Goal: Transaction & Acquisition: Purchase product/service

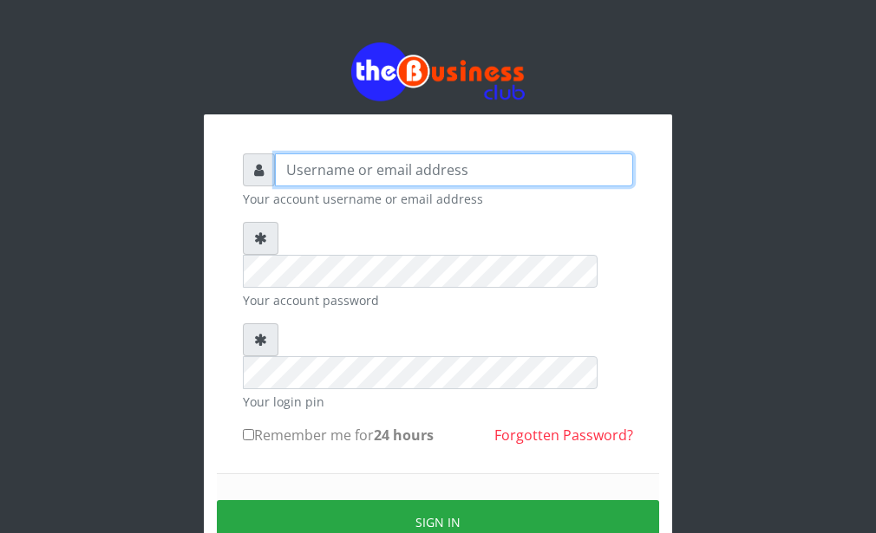
type input "Goody"
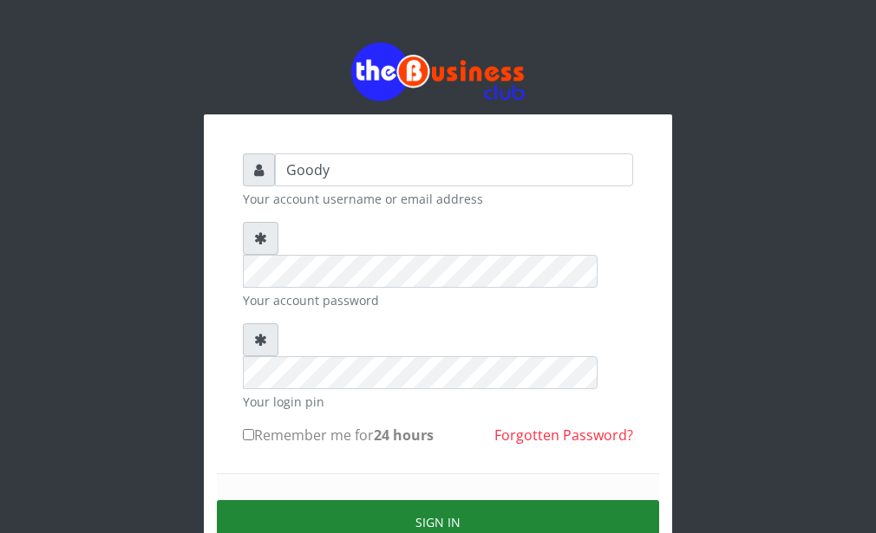
click at [383, 500] on button "Sign in" at bounding box center [438, 522] width 442 height 44
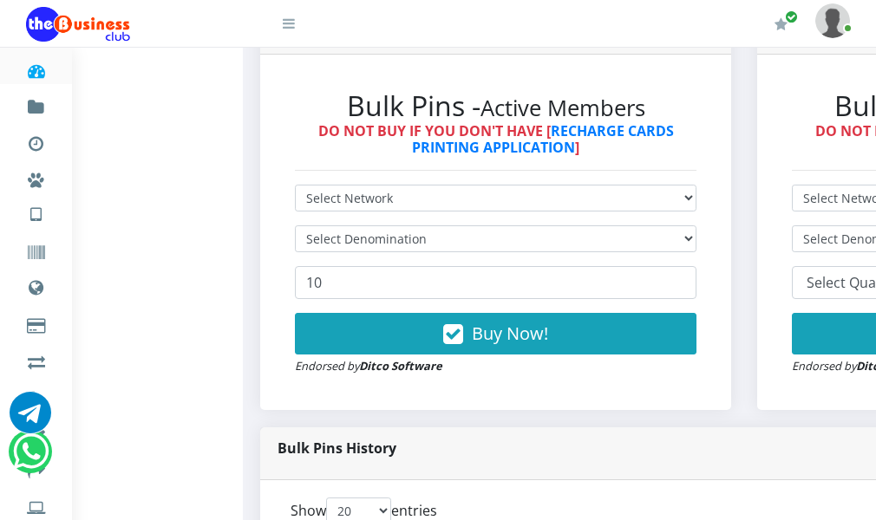
scroll to position [520, 0]
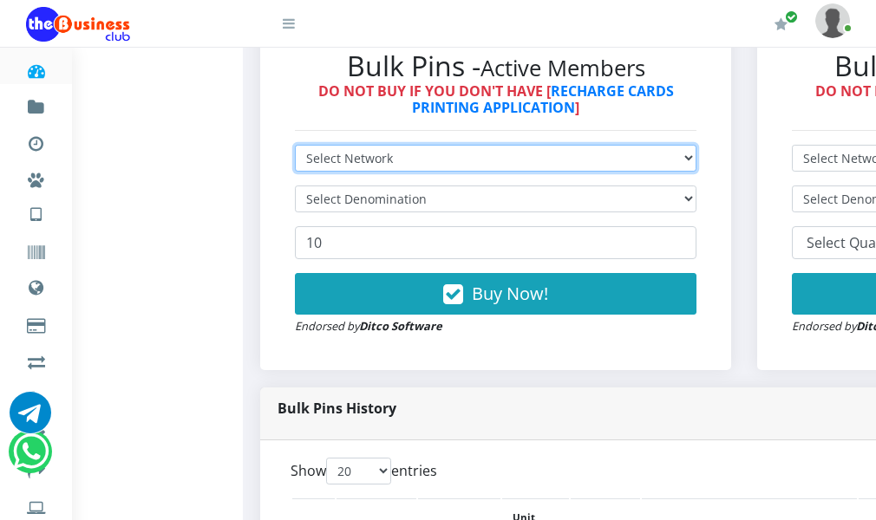
click at [462, 172] on select "Select Network MTN Globacom 9Mobile Airtel" at bounding box center [496, 158] width 402 height 27
select select "Airtel"
click at [304, 172] on select "Select Network MTN Globacom 9Mobile Airtel" at bounding box center [496, 158] width 402 height 27
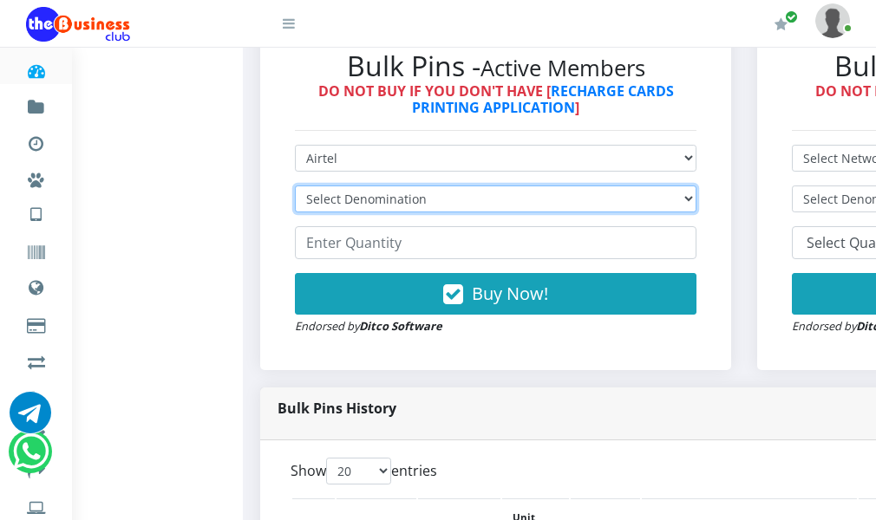
click at [416, 213] on select "Select Denomination Airtel NGN100 - ₦96.36 Airtel NGN200 - ₦192.72 Airtel NGN50…" at bounding box center [496, 199] width 402 height 27
select select "96.36-100"
click at [304, 213] on select "Select Denomination Airtel NGN100 - ₦96.36 Airtel NGN200 - ₦192.72 Airtel NGN50…" at bounding box center [496, 199] width 402 height 27
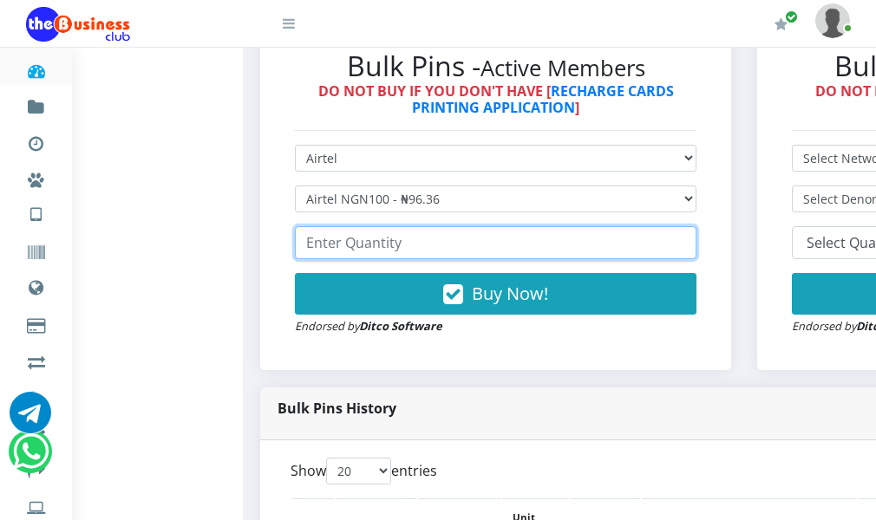
click at [406, 259] on input "number" at bounding box center [496, 242] width 402 height 33
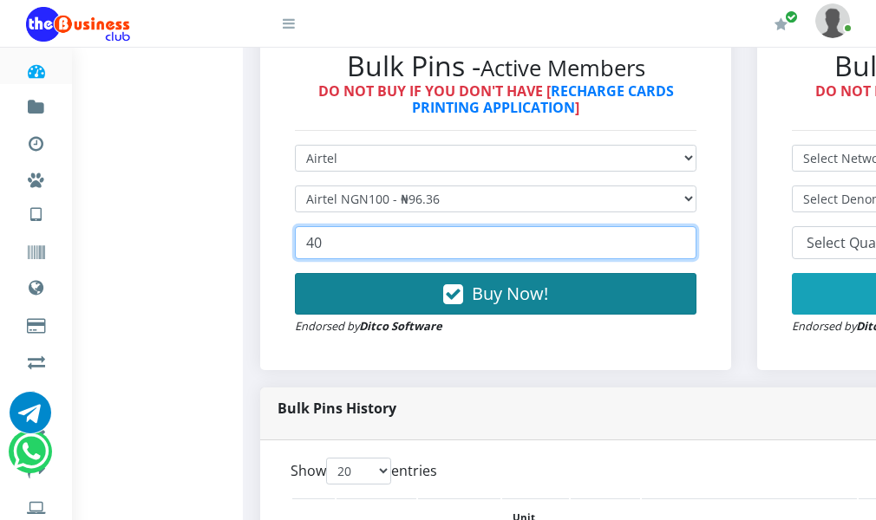
type input "40"
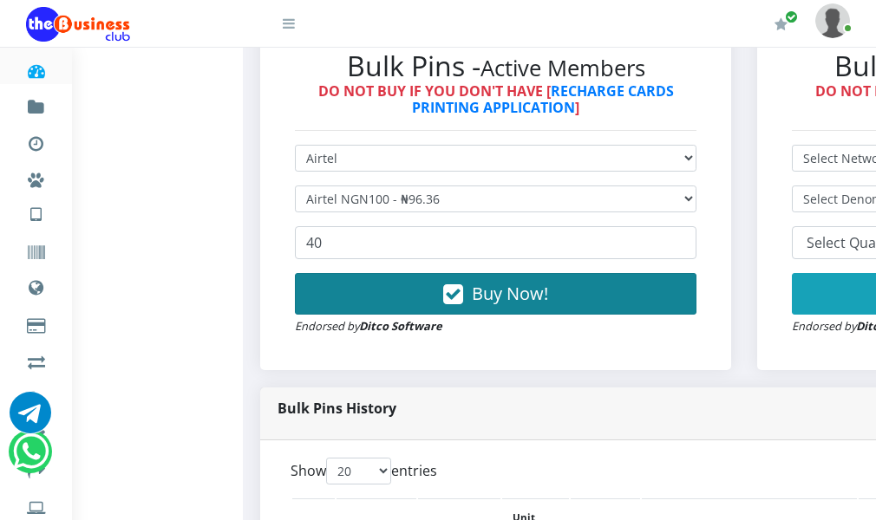
click at [453, 315] on button "Buy Now!" at bounding box center [496, 294] width 402 height 42
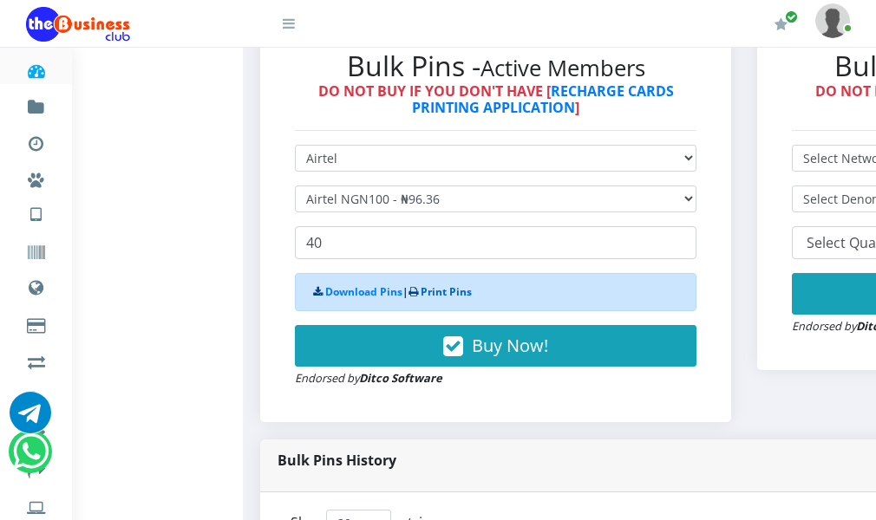
click at [452, 299] on link "Print Pins" at bounding box center [446, 292] width 51 height 15
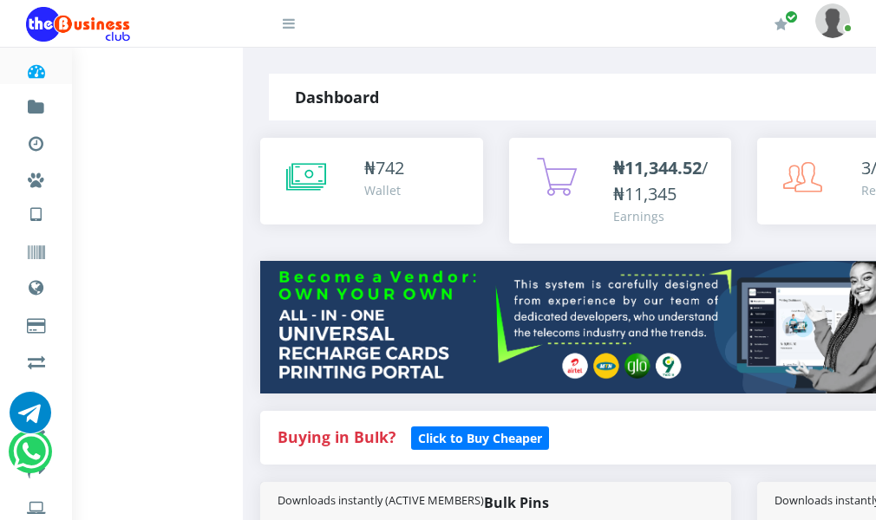
select select "Airtel"
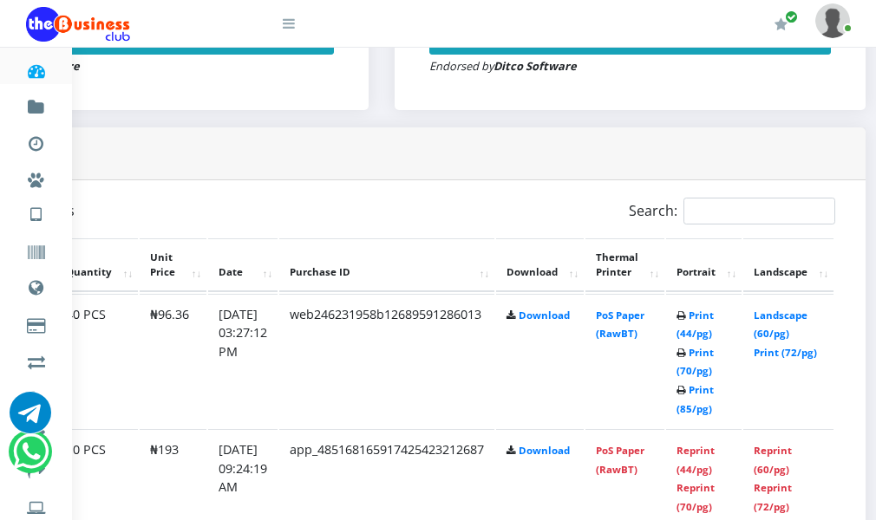
scroll to position [781, 413]
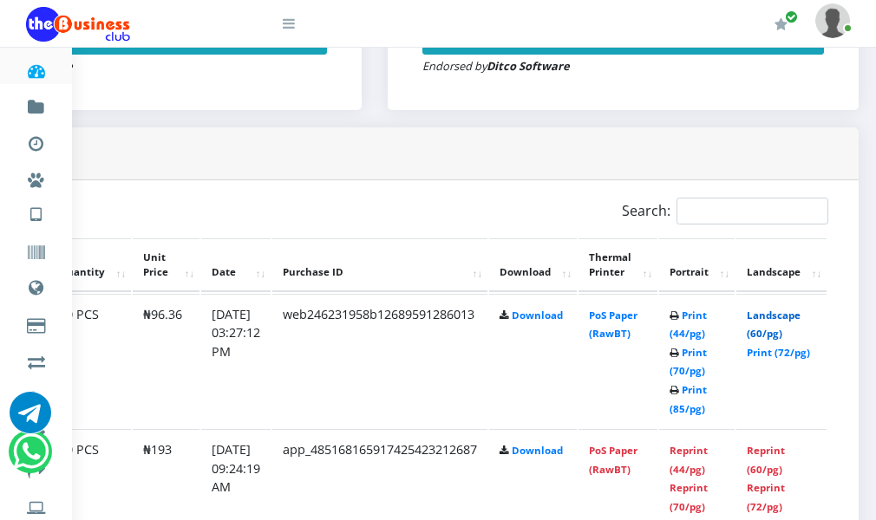
click at [758, 341] on link "Landscape (60/pg)" at bounding box center [774, 325] width 54 height 32
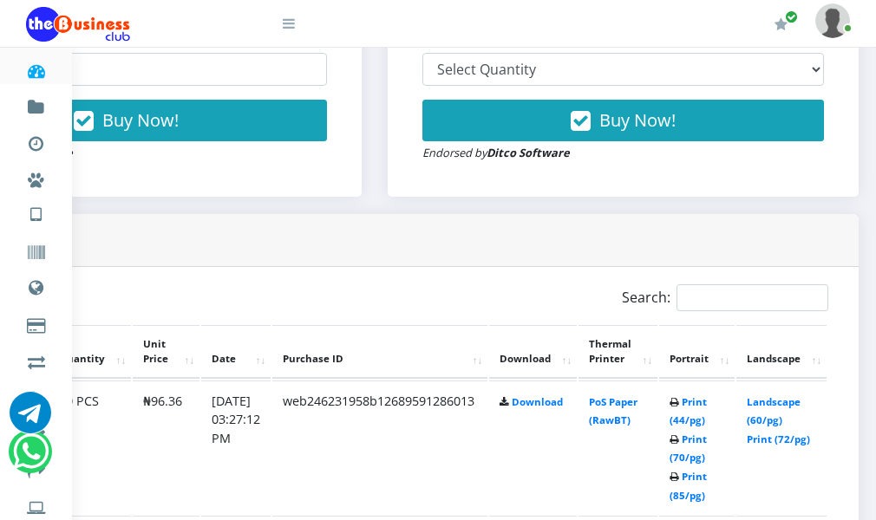
scroll to position [694, 413]
click at [784, 446] on link "Print (72/pg)" at bounding box center [778, 439] width 63 height 13
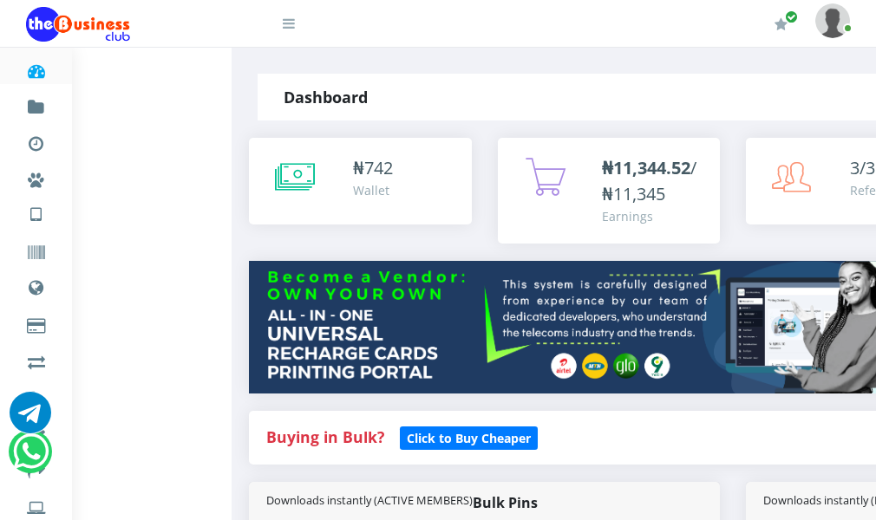
scroll to position [0, 0]
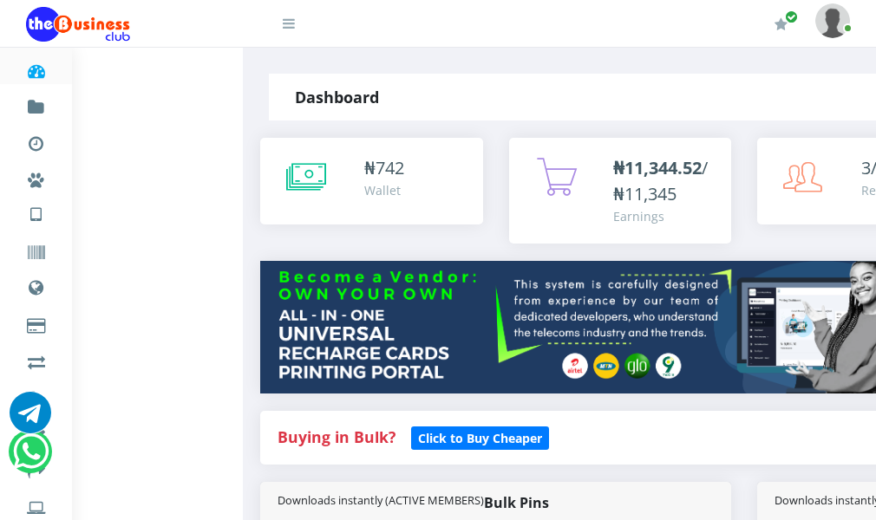
click at [46, 60] on link "Dashboard" at bounding box center [36, 68] width 20 height 42
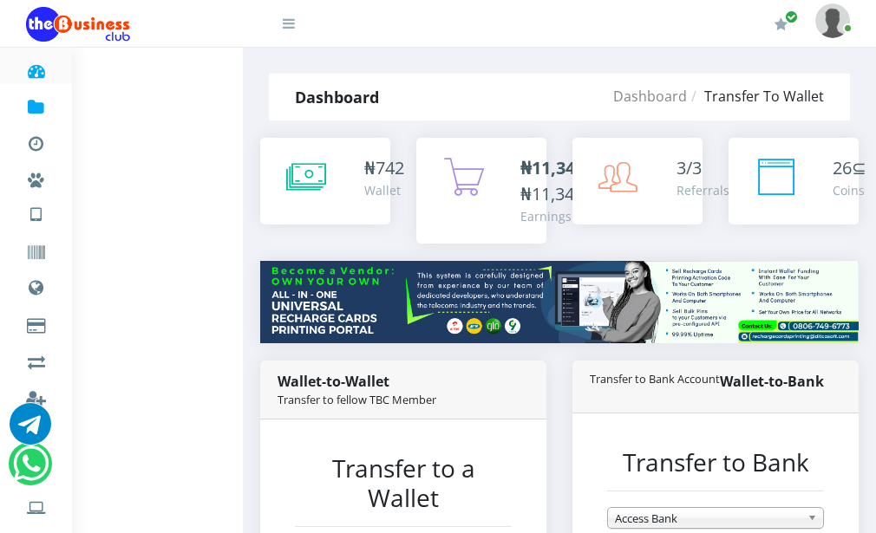
click at [46, 95] on link "Fund wallet [ 741.75 ]" at bounding box center [36, 104] width 20 height 42
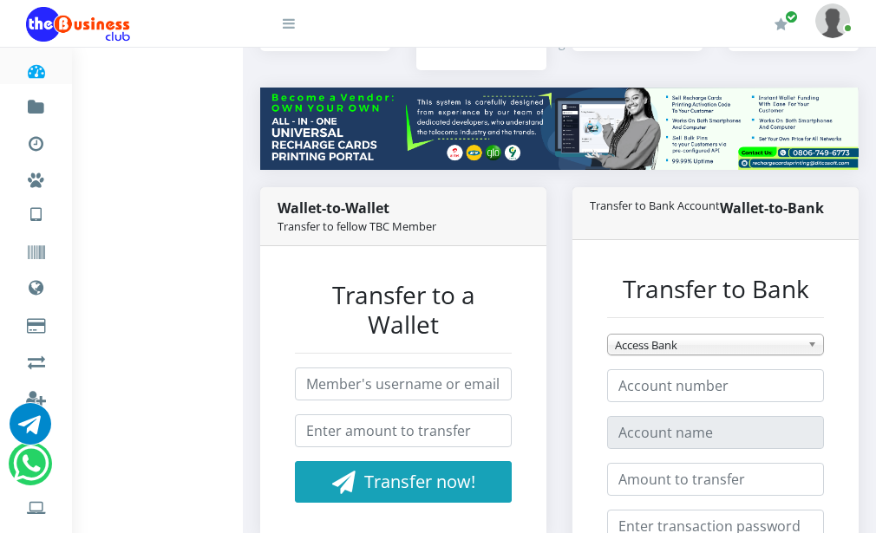
scroll to position [260, 0]
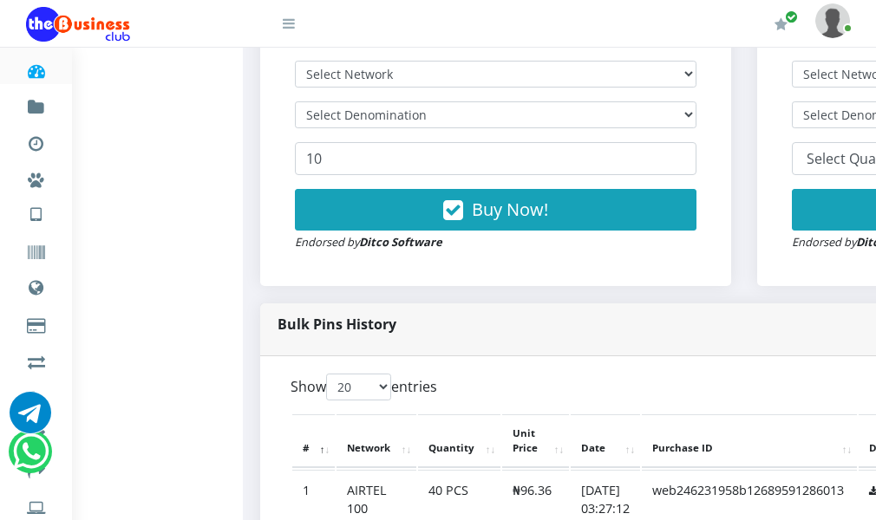
scroll to position [607, 0]
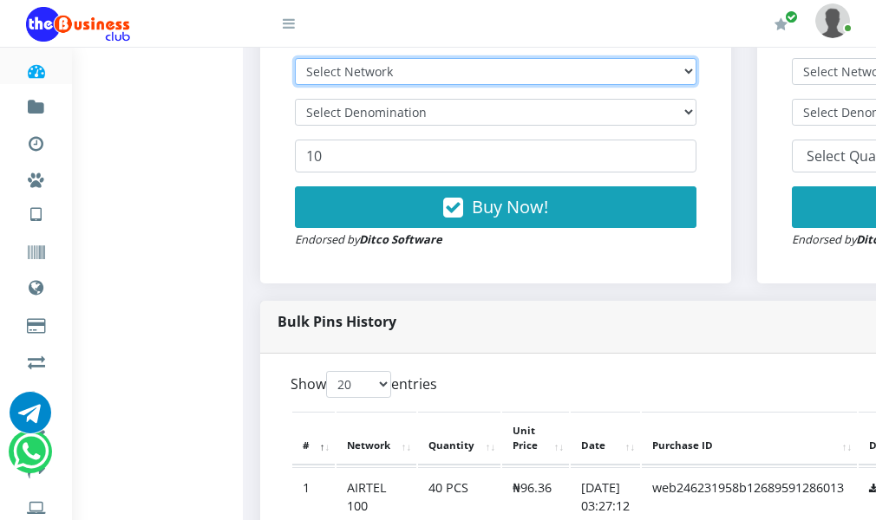
click at [444, 85] on select "Select Network MTN Globacom 9Mobile Airtel" at bounding box center [496, 71] width 402 height 27
select select "MTN"
click at [304, 85] on select "Select Network MTN Globacom 9Mobile Airtel" at bounding box center [496, 71] width 402 height 27
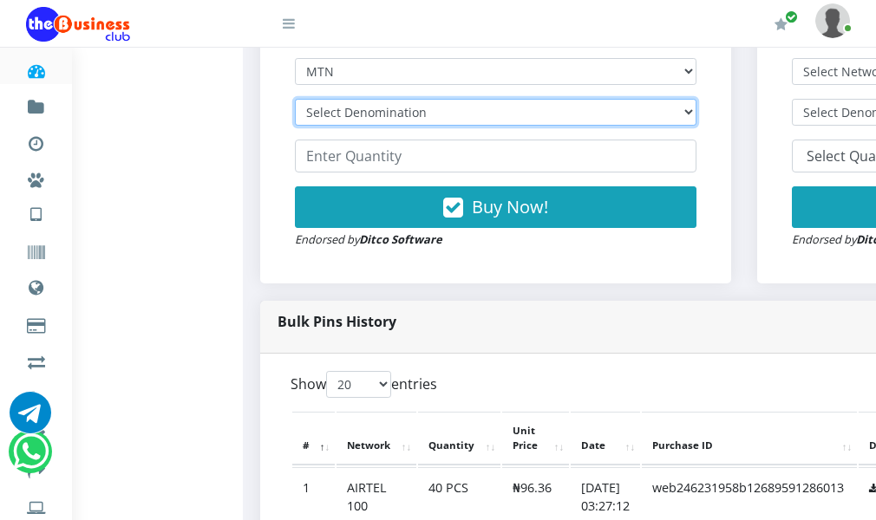
click at [446, 126] on select "Select Denomination MTN NGN100 - ₦96.94 MTN NGN200 - ₦193.88 MTN NGN400 - ₦387.…" at bounding box center [496, 112] width 402 height 27
select select "96.94-100"
click at [304, 126] on select "Select Denomination MTN NGN100 - ₦96.94 MTN NGN200 - ₦193.88 MTN NGN400 - ₦387.…" at bounding box center [496, 112] width 402 height 27
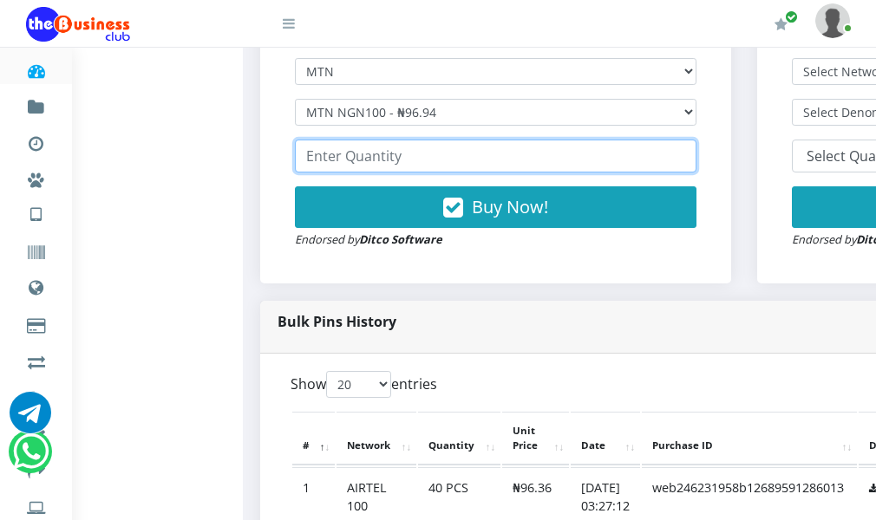
click at [429, 173] on input "number" at bounding box center [496, 156] width 402 height 33
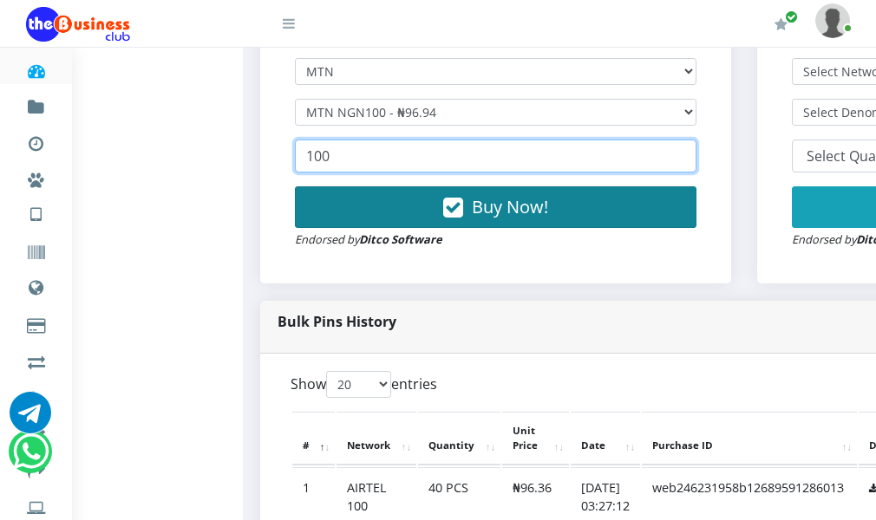
type input "100"
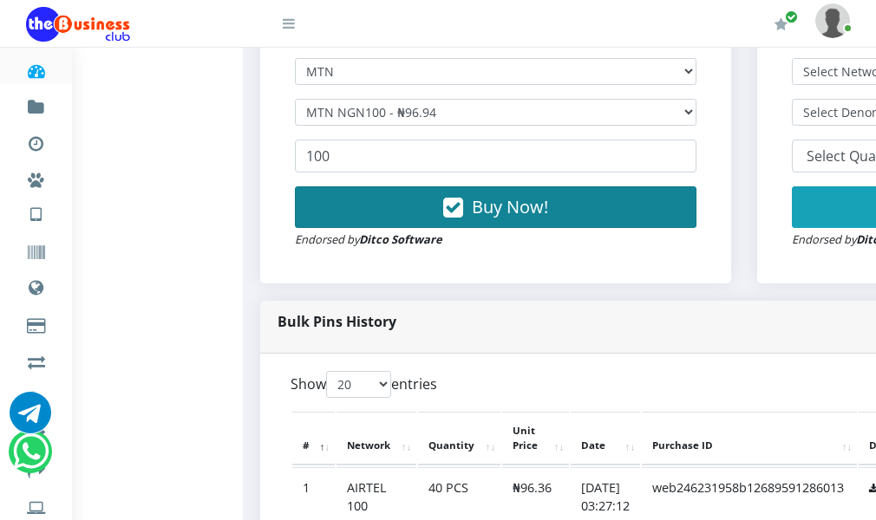
click at [598, 228] on button "Buy Now!" at bounding box center [496, 207] width 402 height 42
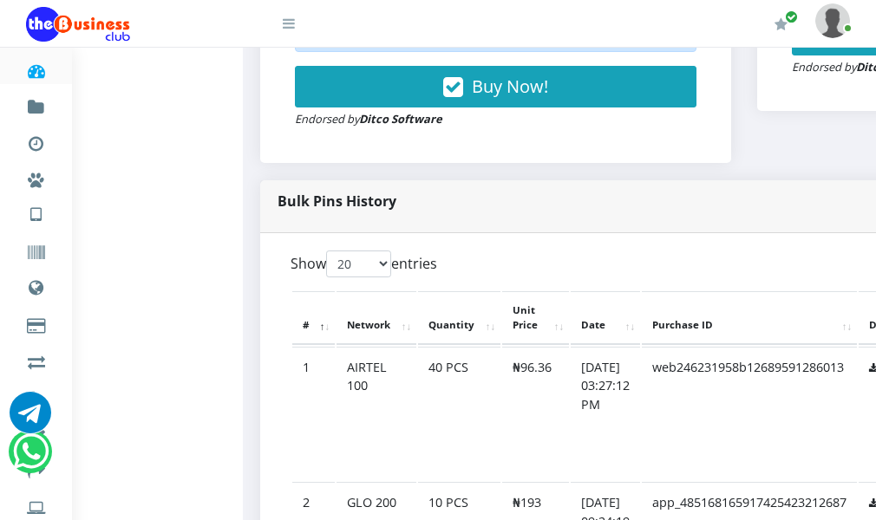
scroll to position [781, 0]
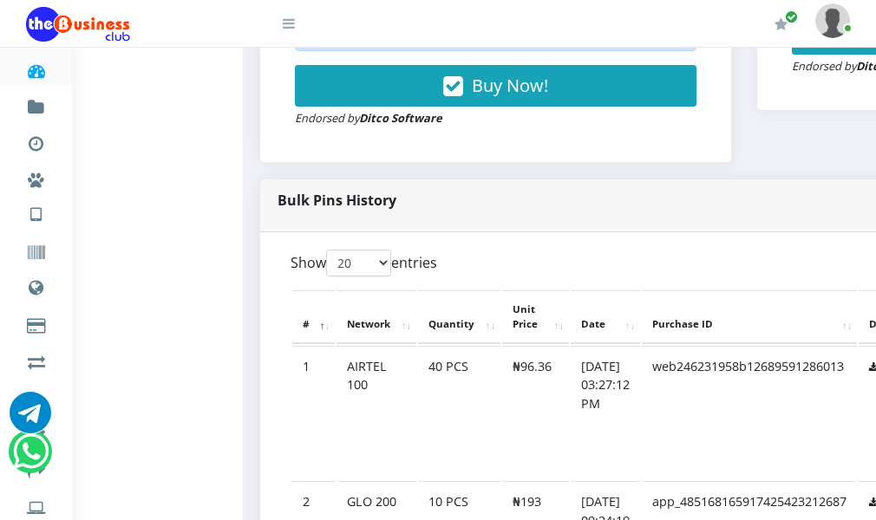
click at [472, 39] on link "Print Pins" at bounding box center [446, 31] width 51 height 15
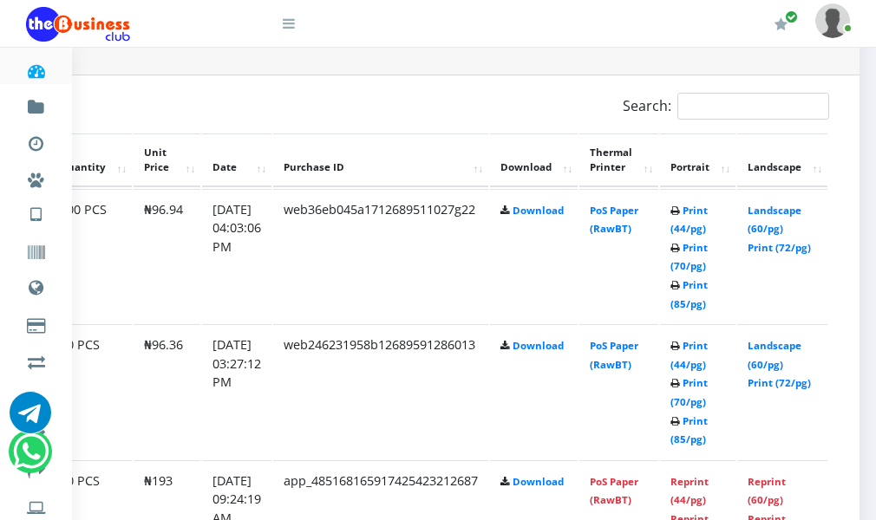
scroll to position [886, 413]
click at [762, 254] on link "Print (72/pg)" at bounding box center [778, 247] width 63 height 13
click at [676, 236] on link "Print (44/pg)" at bounding box center [688, 220] width 37 height 32
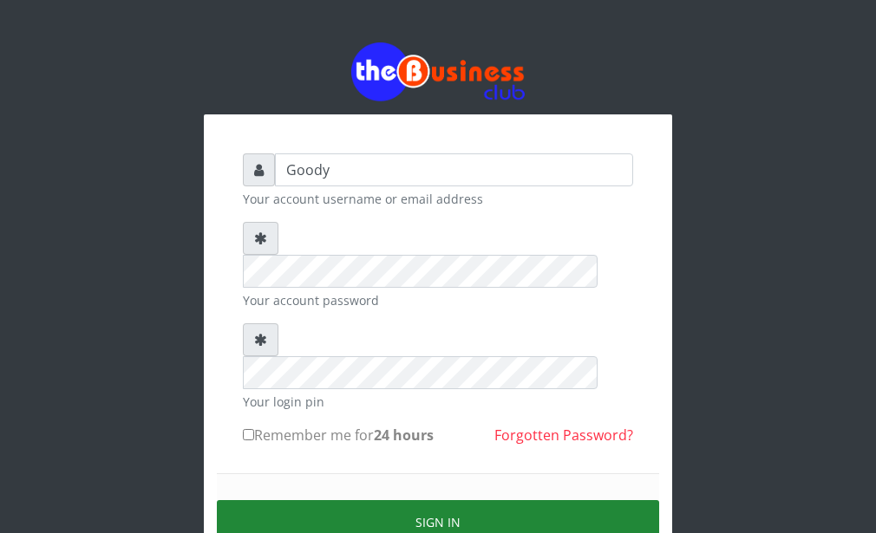
click at [317, 500] on button "Sign in" at bounding box center [438, 522] width 442 height 44
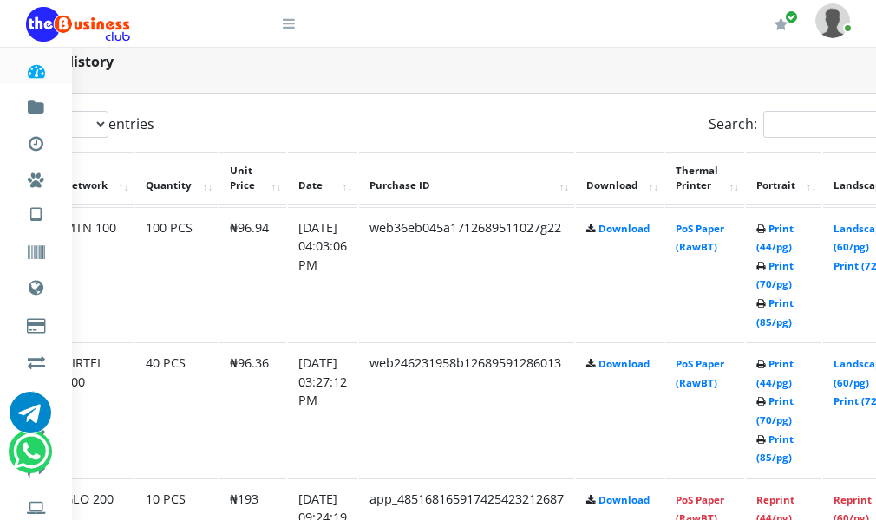
scroll to position [867, 312]
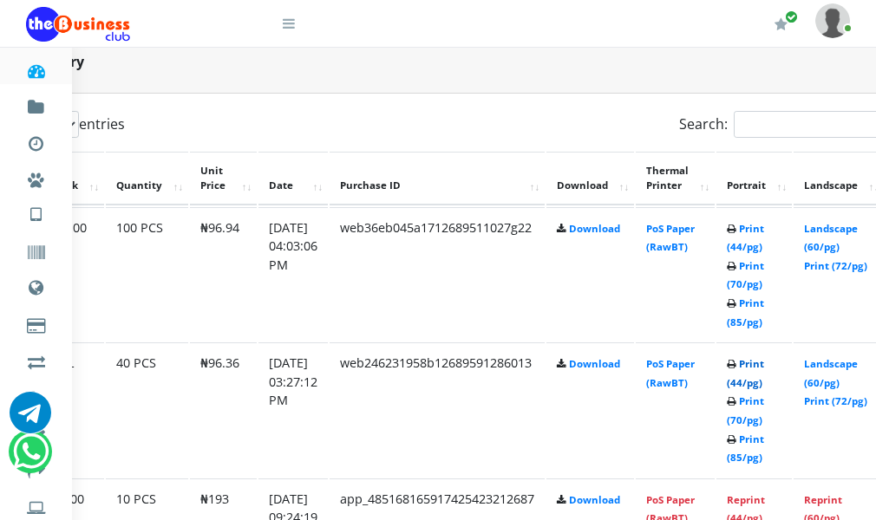
click at [764, 389] on link "Print (44/pg)" at bounding box center [745, 373] width 37 height 32
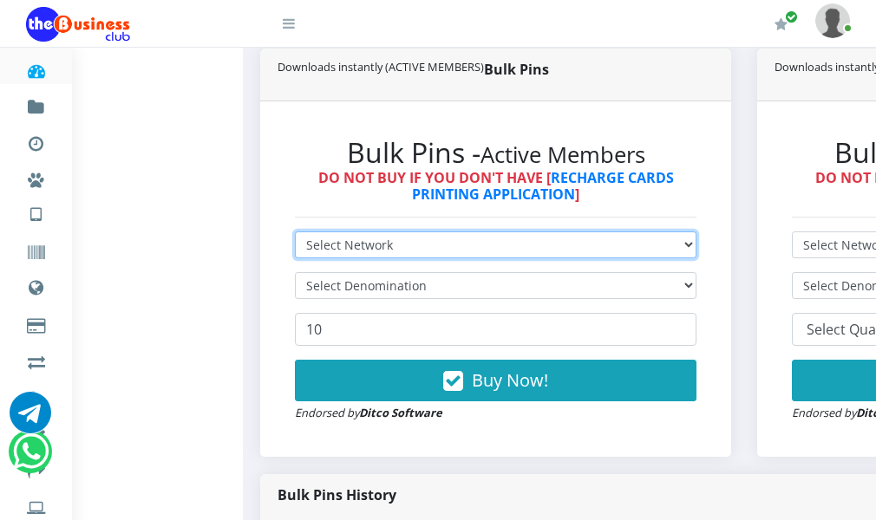
click at [394, 258] on select "Select Network MTN Globacom 9Mobile Airtel" at bounding box center [496, 245] width 402 height 27
select select "MTN"
click at [304, 258] on select "Select Network MTN Globacom 9Mobile Airtel" at bounding box center [496, 245] width 402 height 27
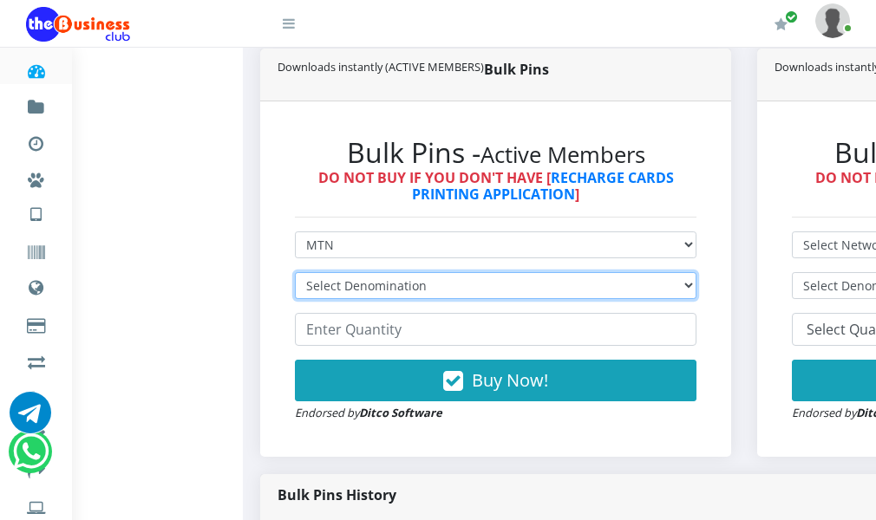
click at [404, 299] on select "Select Denomination MTN NGN100 - ₦96.94 MTN NGN200 - ₦193.88 MTN NGN400 - ₦387.…" at bounding box center [496, 285] width 402 height 27
select select "193.88-200"
click at [304, 299] on select "Select Denomination MTN NGN100 - ₦96.94 MTN NGN200 - ₦193.88 MTN NGN400 - ₦387.…" at bounding box center [496, 285] width 402 height 27
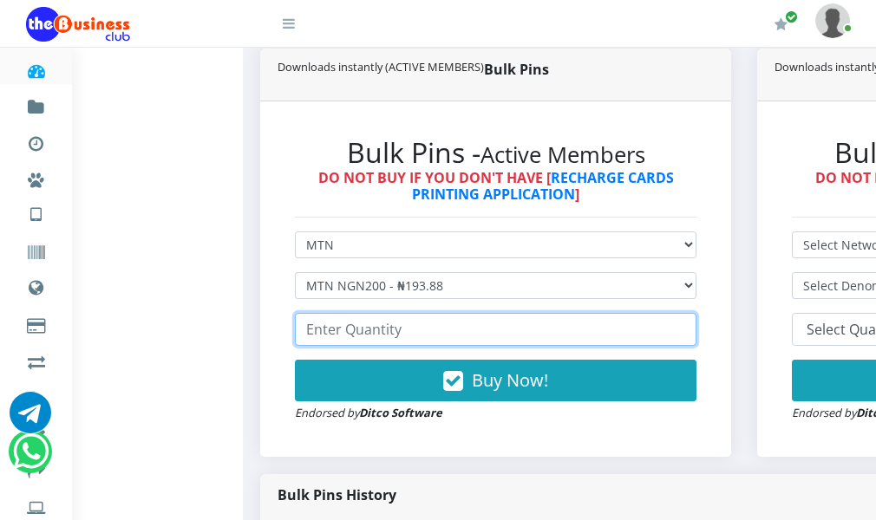
click at [389, 346] on input "number" at bounding box center [496, 329] width 402 height 33
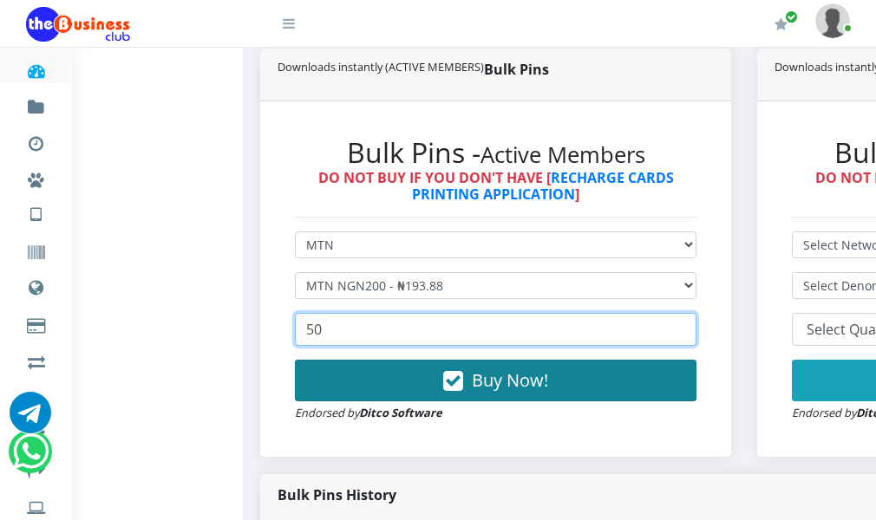
type input "50"
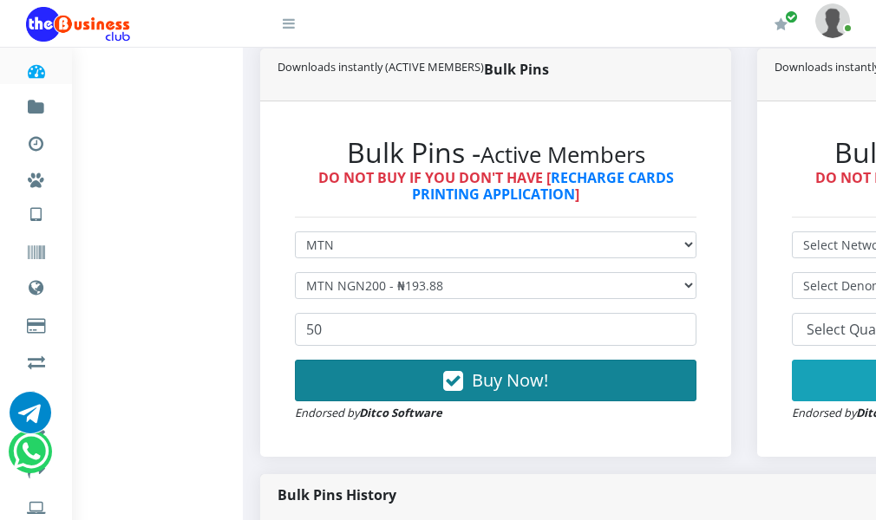
click at [432, 401] on button "Buy Now!" at bounding box center [496, 381] width 402 height 42
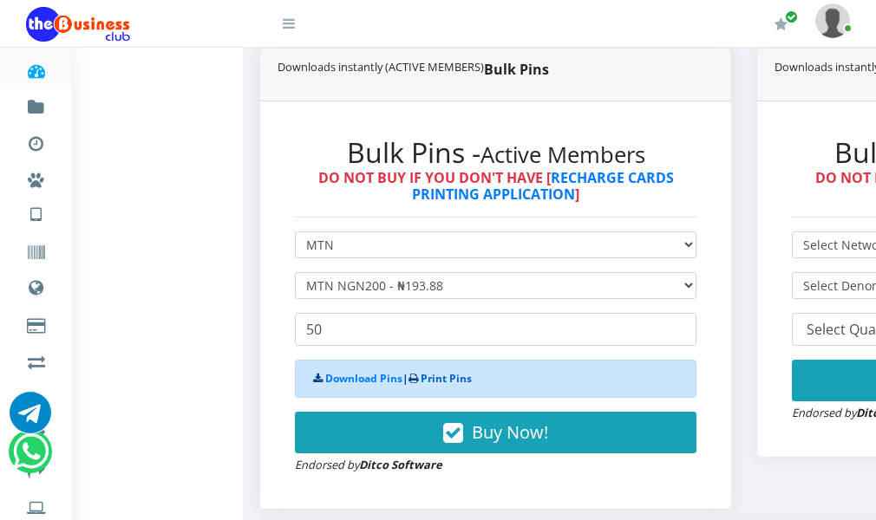
click at [440, 386] on link "Print Pins" at bounding box center [446, 378] width 51 height 15
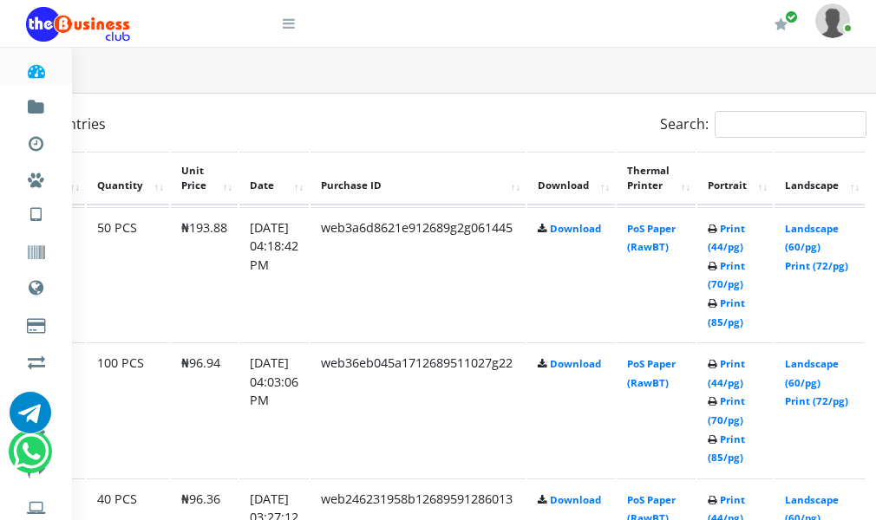
scroll to position [867, 413]
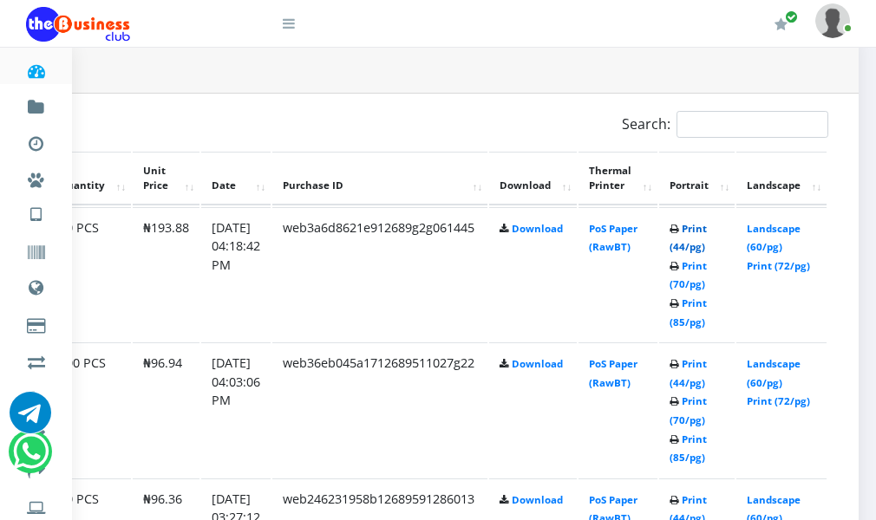
click at [677, 254] on link "Print (44/pg)" at bounding box center [688, 238] width 37 height 32
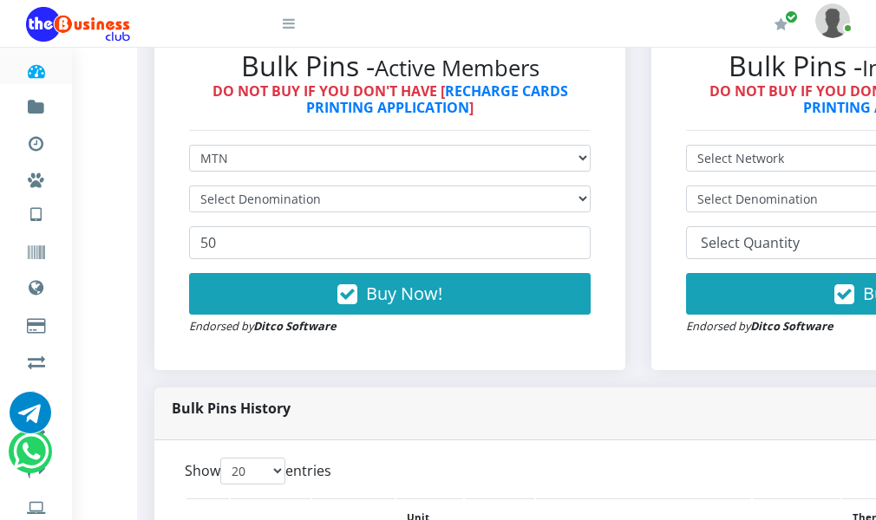
scroll to position [520, 0]
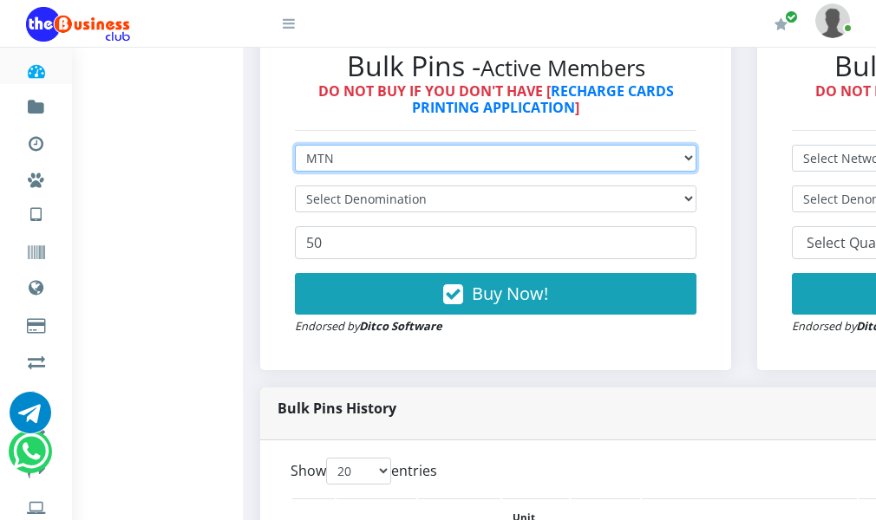
click at [385, 172] on select "Select Network MTN Globacom 9Mobile Airtel" at bounding box center [496, 158] width 402 height 27
select select "9Mobile"
click at [304, 172] on select "Select Network MTN Globacom 9Mobile Airtel" at bounding box center [496, 158] width 402 height 27
click at [429, 172] on select "Select Network MTN Globacom 9Mobile Airtel" at bounding box center [496, 158] width 402 height 27
select select "MTN"
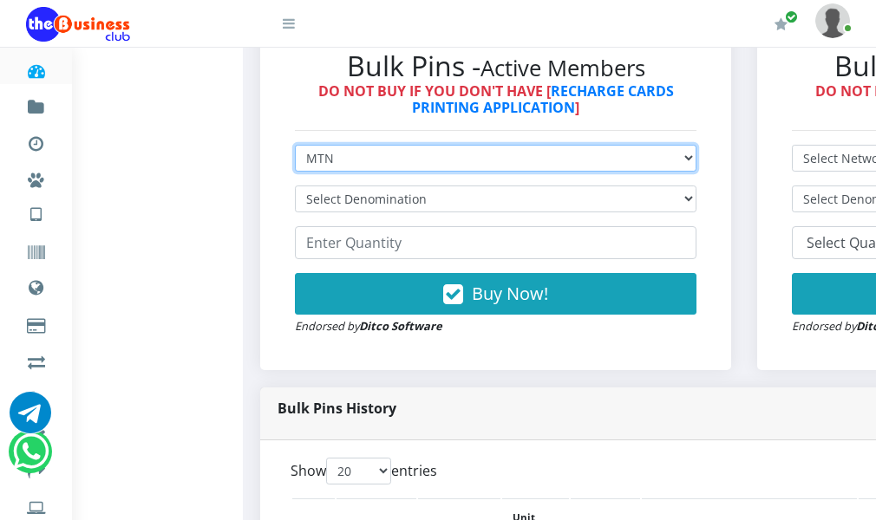
click at [304, 172] on select "Select Network MTN Globacom 9Mobile Airtel" at bounding box center [496, 158] width 402 height 27
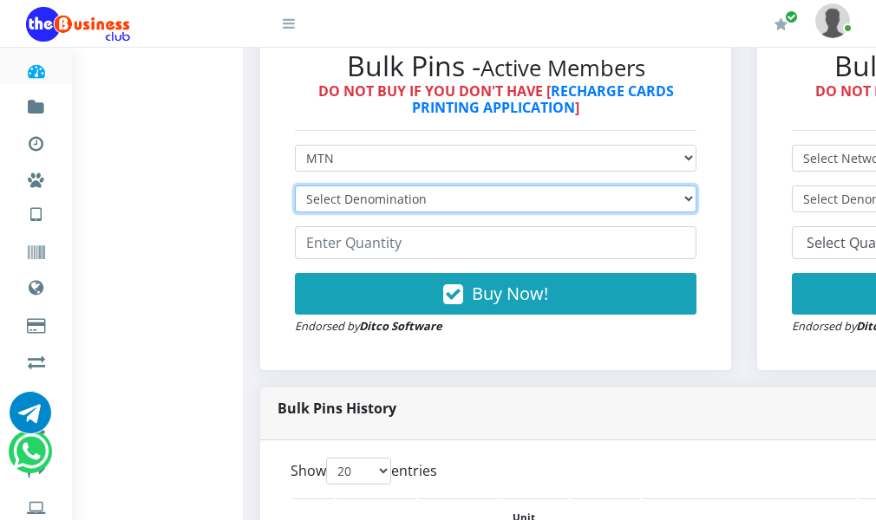
click at [429, 213] on select "Select Denomination MTN NGN100 - ₦96.94 MTN NGN200 - ₦193.88 MTN NGN400 - ₦387.…" at bounding box center [496, 199] width 402 height 27
select select "484.7-500"
click at [304, 213] on select "Select Denomination MTN NGN100 - ₦96.94 MTN NGN200 - ₦193.88 MTN NGN400 - ₦387.…" at bounding box center [496, 199] width 402 height 27
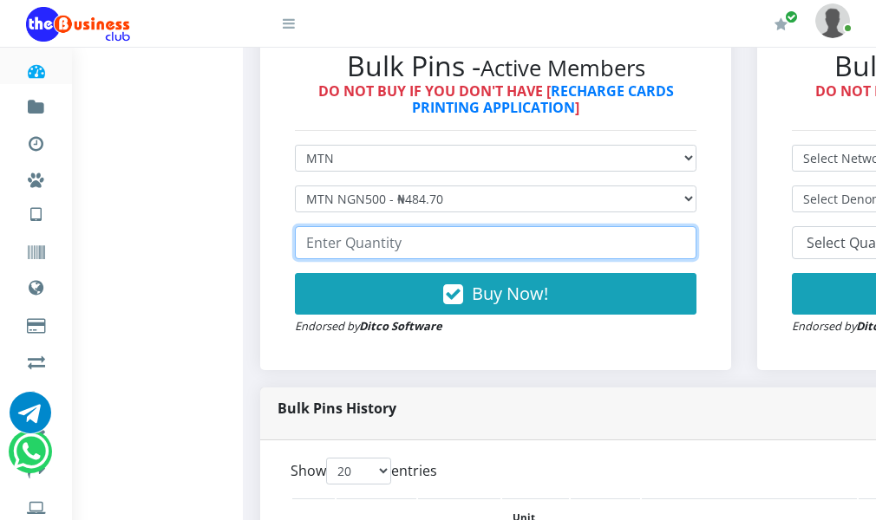
click at [414, 259] on input "number" at bounding box center [496, 242] width 402 height 33
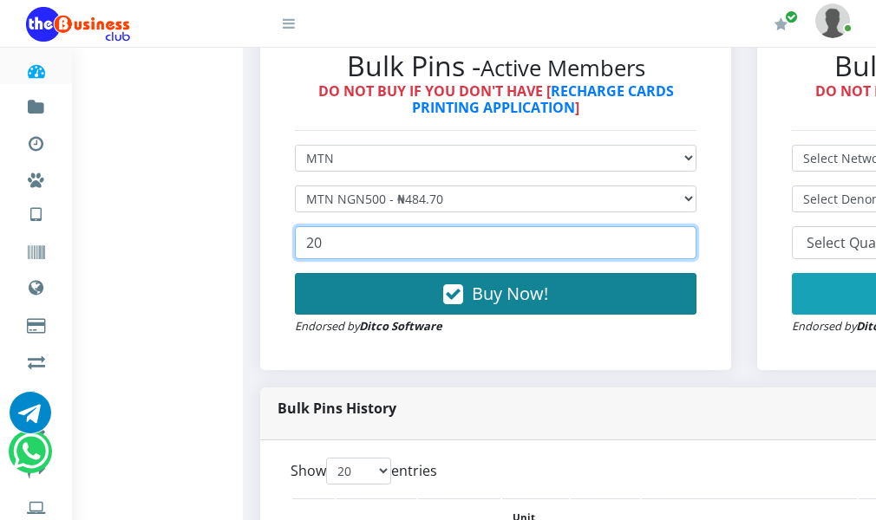
type input "20"
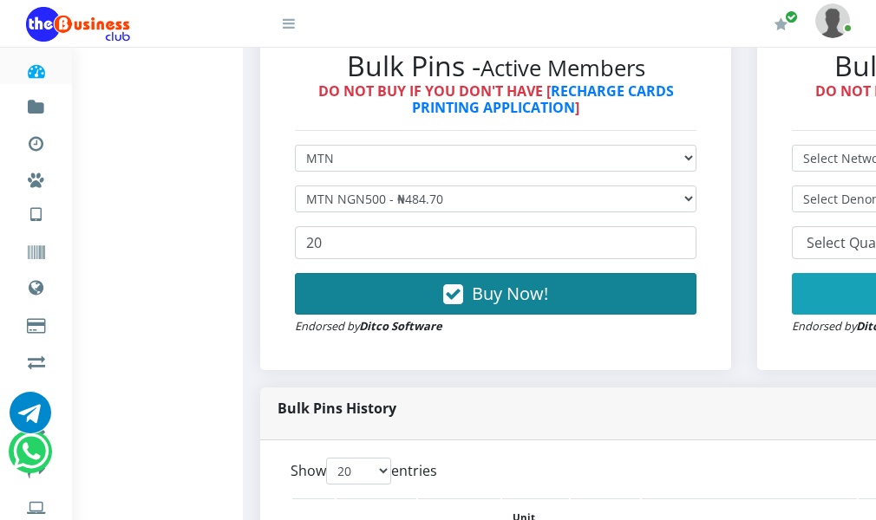
click at [463, 304] on icon "button" at bounding box center [453, 294] width 20 height 17
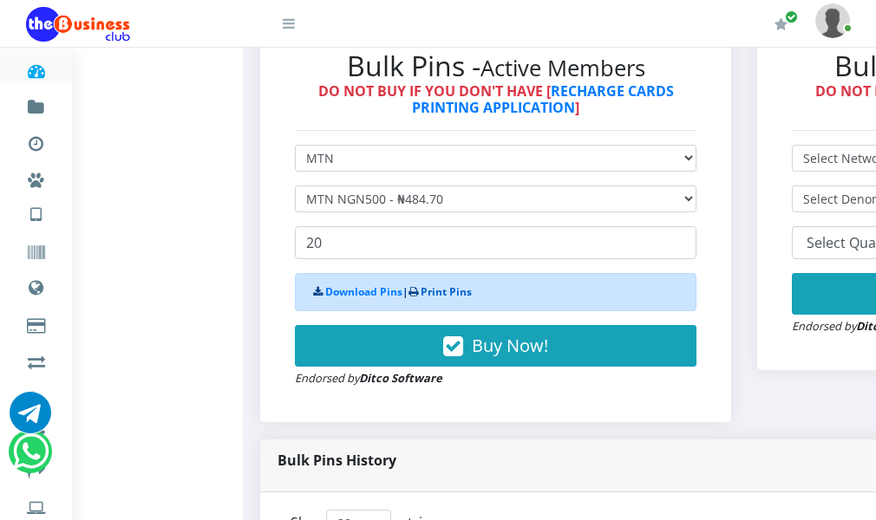
click at [460, 299] on link "Print Pins" at bounding box center [446, 292] width 51 height 15
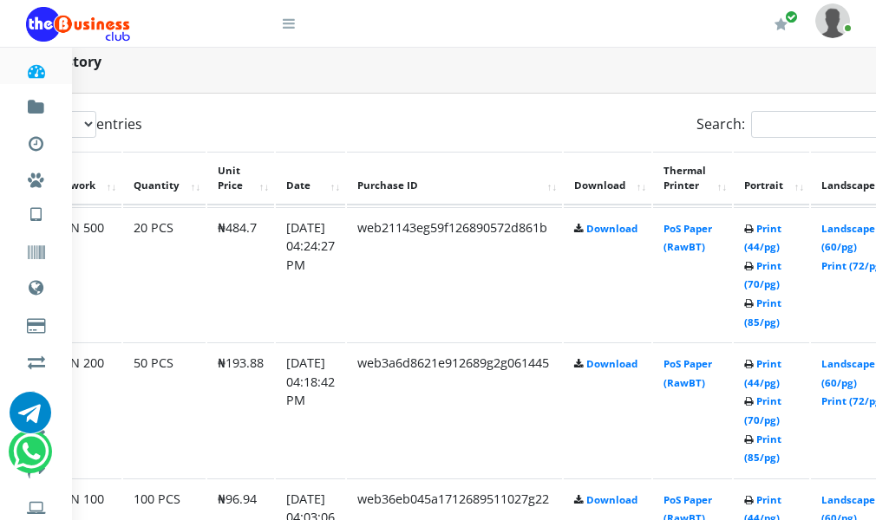
scroll to position [867, 413]
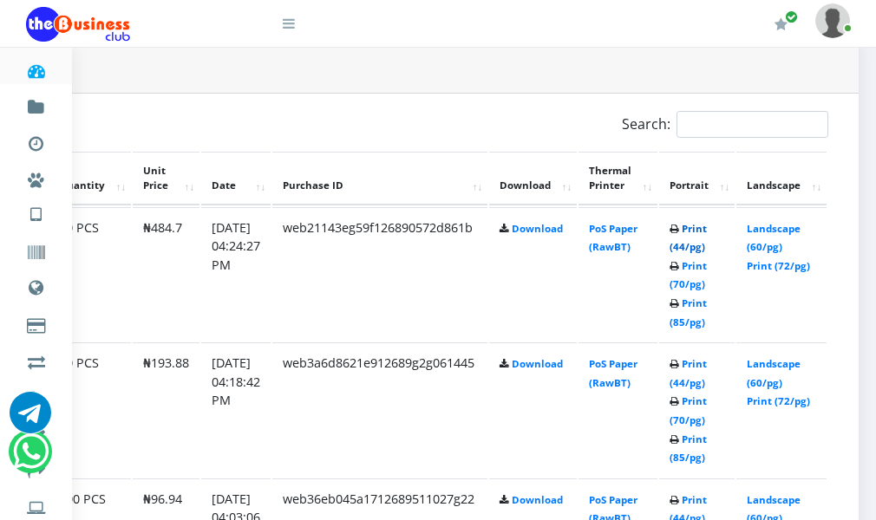
click at [671, 254] on link "Print (44/pg)" at bounding box center [688, 238] width 37 height 32
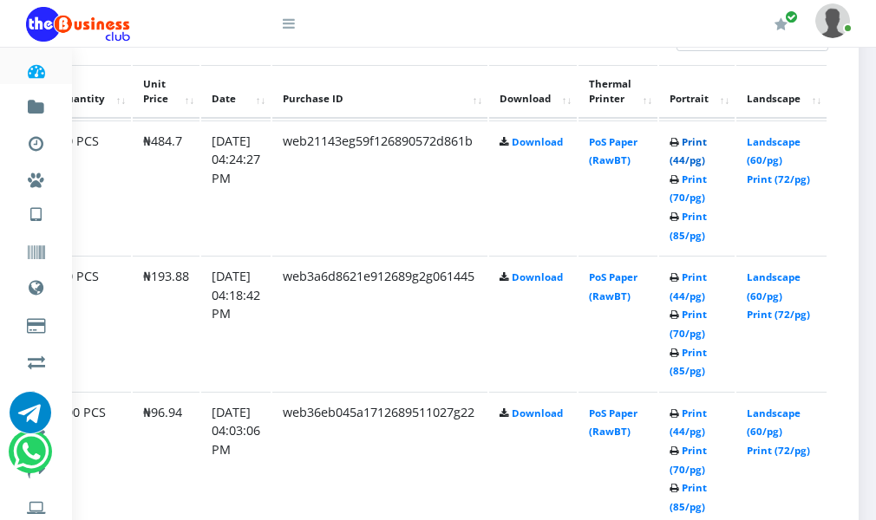
click at [681, 167] on link "Print (44/pg)" at bounding box center [688, 151] width 37 height 32
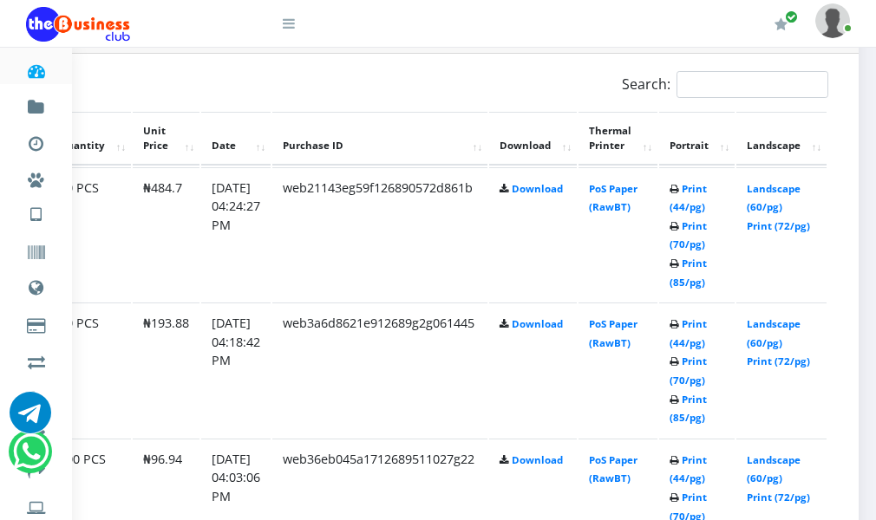
scroll to position [780, 413]
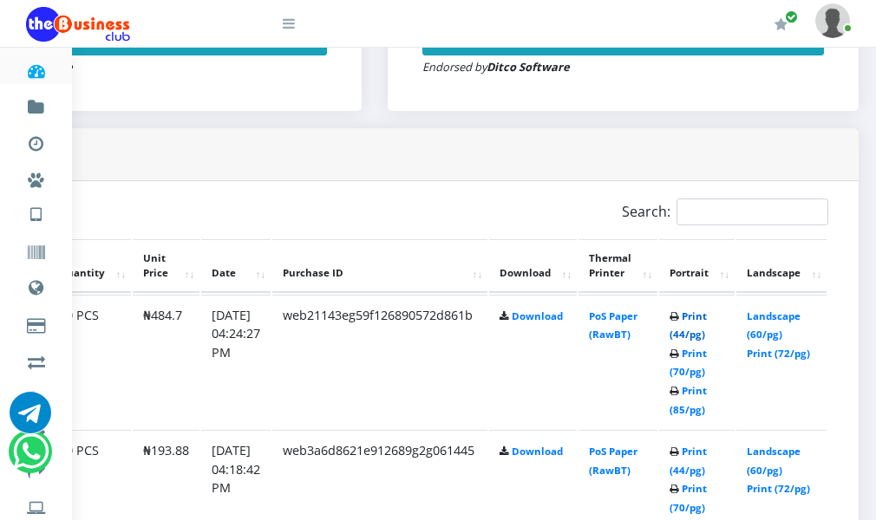
click at [677, 342] on link "Print (44/pg)" at bounding box center [688, 326] width 37 height 32
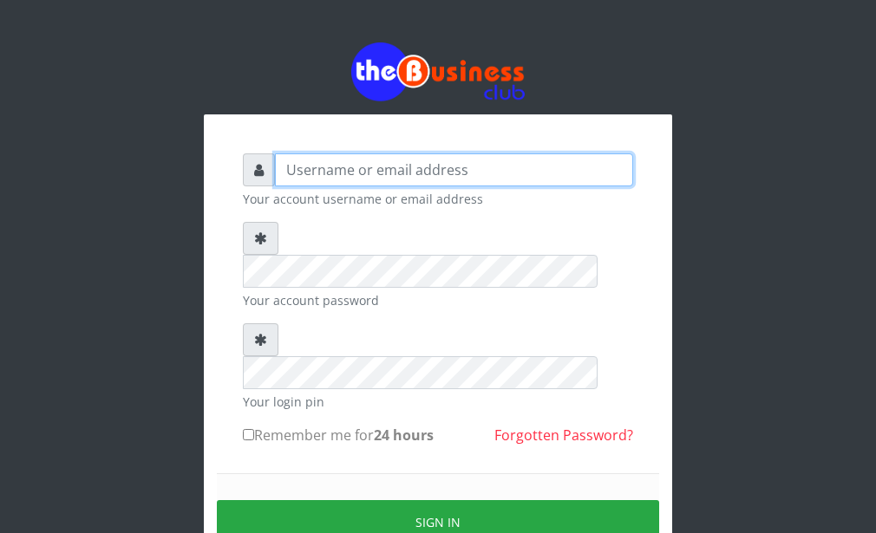
type input "Goody"
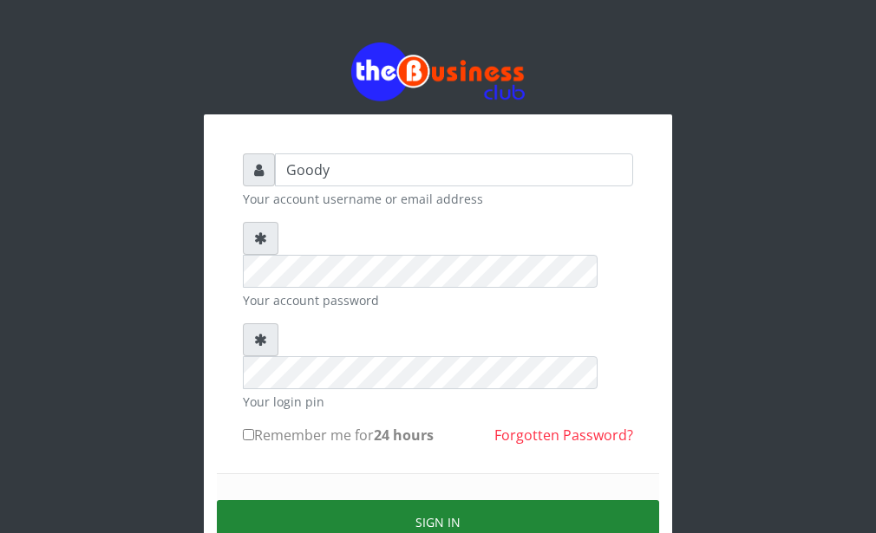
click at [338, 500] on button "Sign in" at bounding box center [438, 522] width 442 height 44
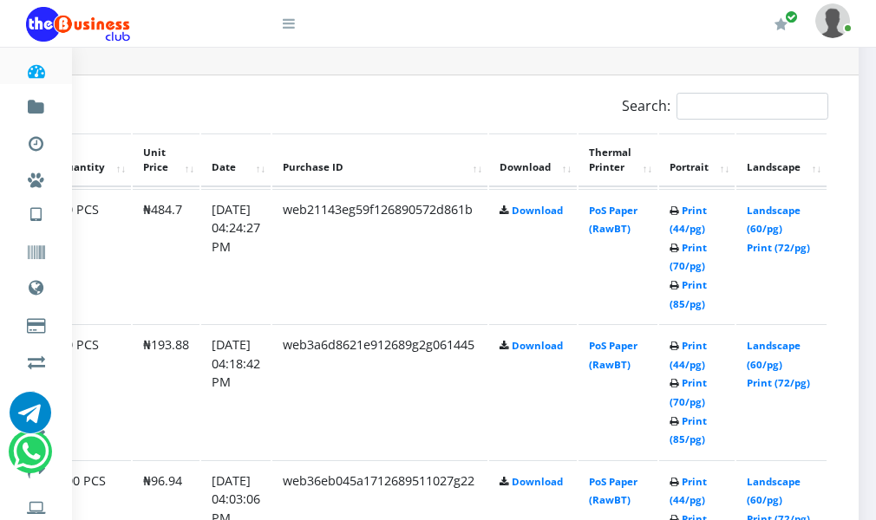
scroll to position [886, 413]
click at [672, 236] on link "Print (44/pg)" at bounding box center [688, 220] width 37 height 32
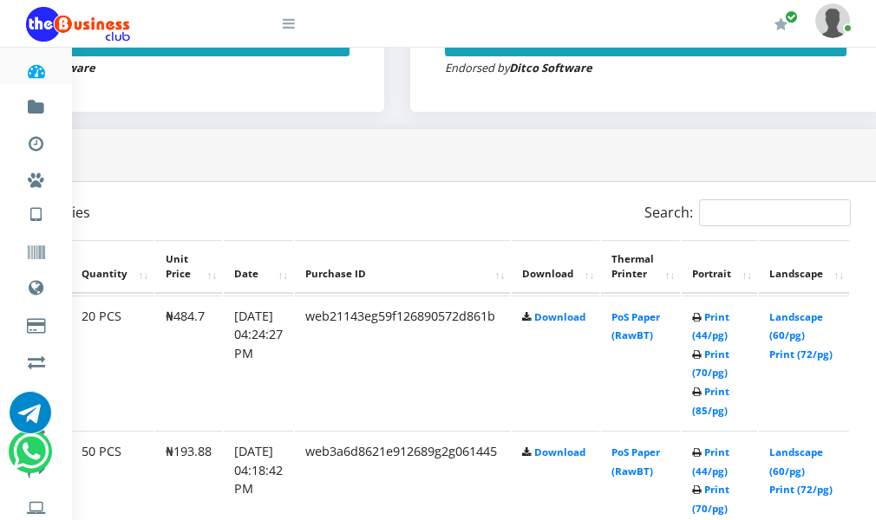
scroll to position [781, 347]
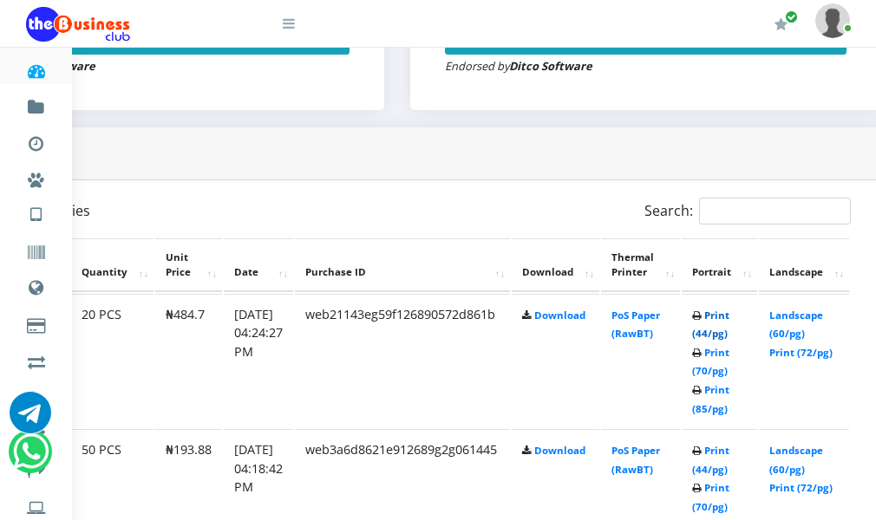
click at [729, 341] on link "Print (44/pg)" at bounding box center [710, 325] width 37 height 32
